Goal: Obtain resource: Obtain resource

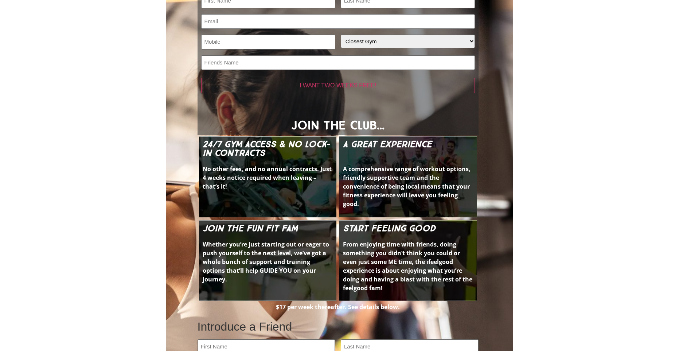
scroll to position [382, 0]
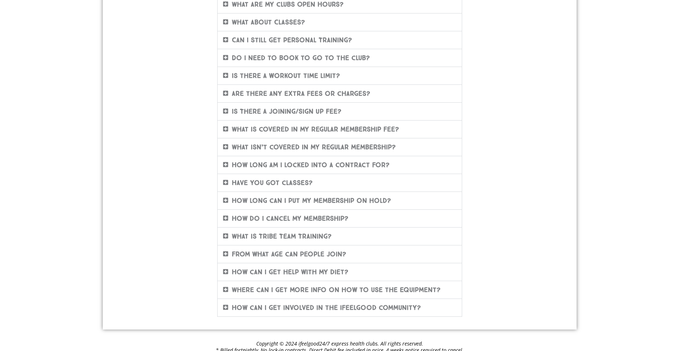
scroll to position [182, 0]
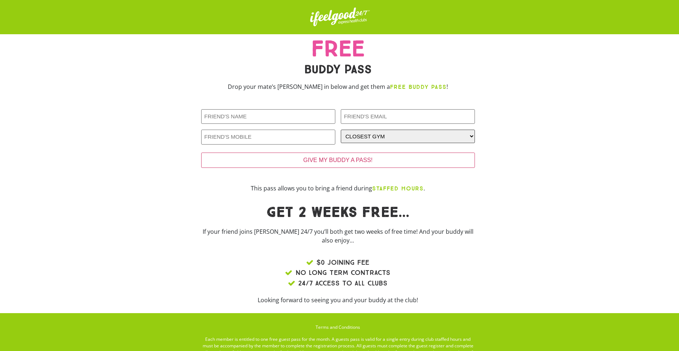
click at [378, 134] on select "CLOSEST GYM [GEOGRAPHIC_DATA] Calamvale [GEOGRAPHIC_DATA] [GEOGRAPHIC_DATA] [GE…" at bounding box center [408, 136] width 134 height 13
click at [373, 140] on select "CLOSEST GYM [GEOGRAPHIC_DATA] Calamvale [GEOGRAPHIC_DATA] [GEOGRAPHIC_DATA] [GE…" at bounding box center [408, 136] width 134 height 13
click at [376, 138] on select "CLOSEST GYM [GEOGRAPHIC_DATA] Calamvale [GEOGRAPHIC_DATA] [GEOGRAPHIC_DATA] [GE…" at bounding box center [408, 136] width 134 height 13
drag, startPoint x: 315, startPoint y: 46, endPoint x: 389, endPoint y: 52, distance: 73.5
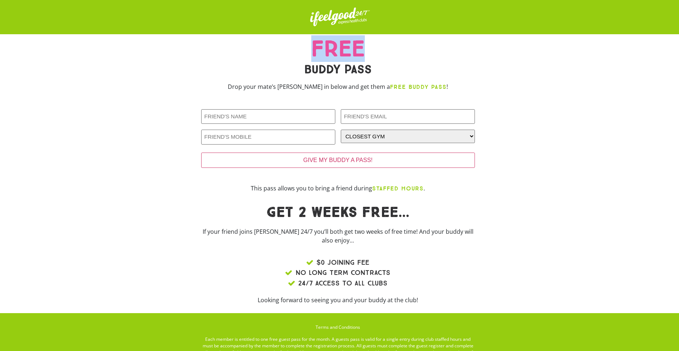
click at [389, 52] on h2 "FREE" at bounding box center [338, 49] width 274 height 22
drag, startPoint x: 305, startPoint y: 66, endPoint x: 373, endPoint y: 71, distance: 69.0
click at [373, 71] on h2 "BUDDY PASS" at bounding box center [338, 69] width 274 height 12
click at [298, 47] on h2 "FREE" at bounding box center [338, 49] width 274 height 22
drag, startPoint x: 306, startPoint y: 48, endPoint x: 376, endPoint y: 59, distance: 71.2
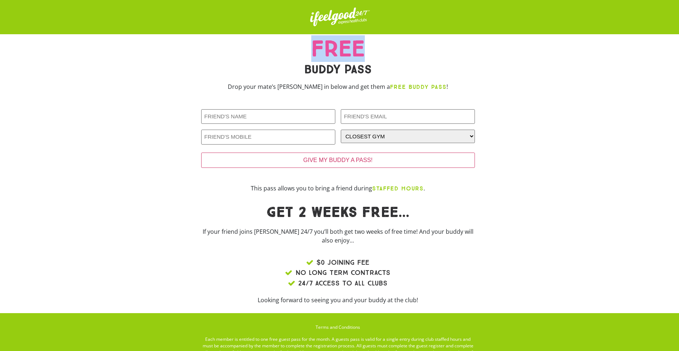
click at [384, 56] on h2 "FREE" at bounding box center [338, 49] width 274 height 22
drag, startPoint x: 297, startPoint y: 66, endPoint x: 374, endPoint y: 74, distance: 77.6
click at [374, 74] on h2 "BUDDY PASS" at bounding box center [338, 69] width 274 height 12
click at [290, 46] on h2 "FREE" at bounding box center [338, 49] width 274 height 22
drag, startPoint x: 295, startPoint y: 45, endPoint x: 376, endPoint y: 63, distance: 83.5
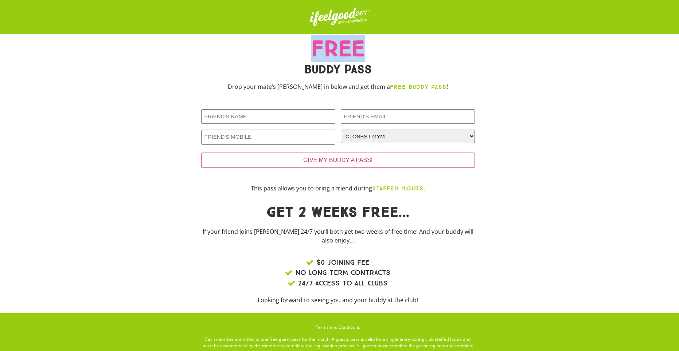
click at [398, 56] on h2 "FREE" at bounding box center [338, 49] width 274 height 22
click at [297, 71] on h2 "BUDDY PASS" at bounding box center [338, 69] width 274 height 12
